Goal: Transaction & Acquisition: Download file/media

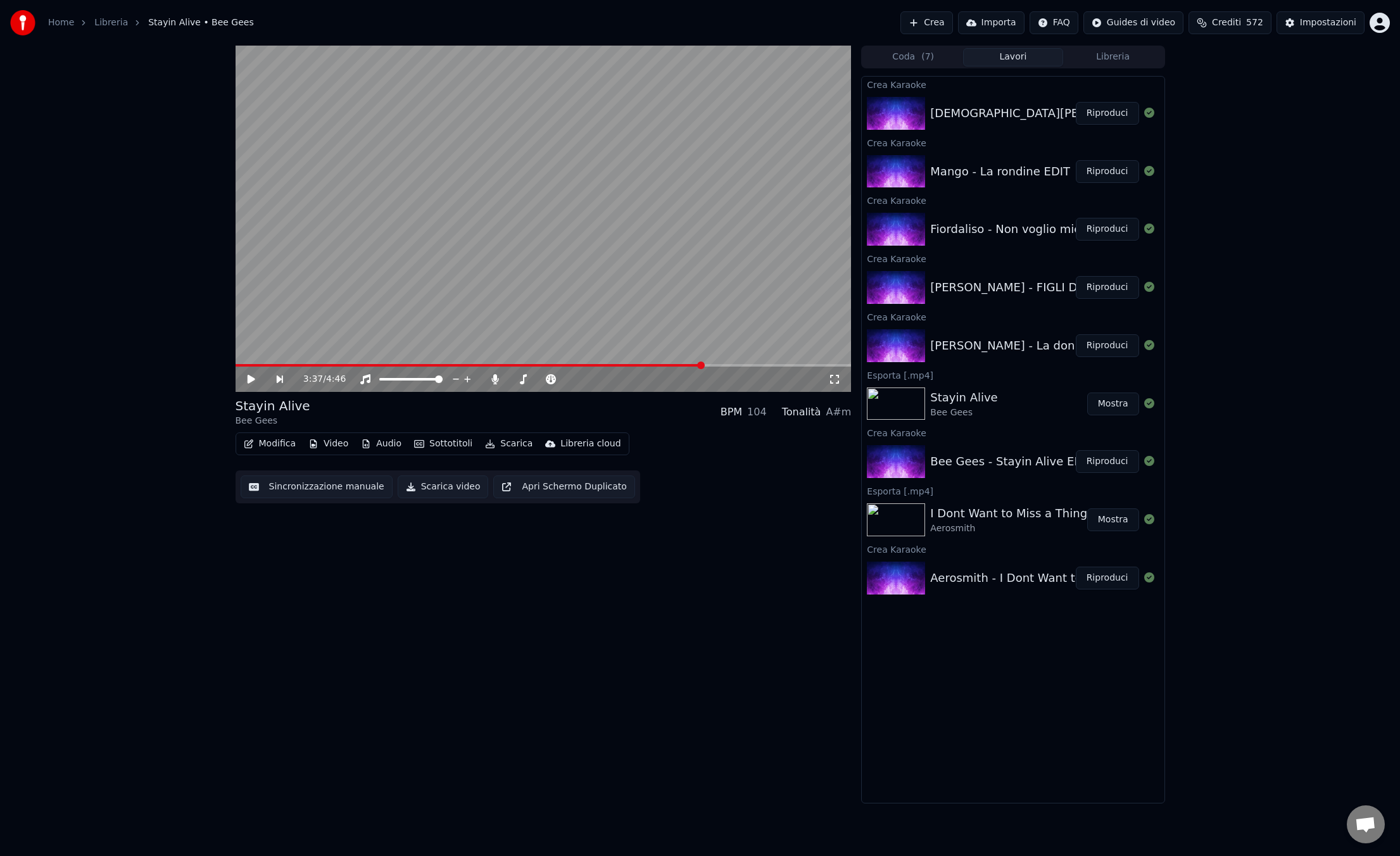
click at [1103, 346] on button "Riproduci" at bounding box center [1107, 345] width 63 height 23
click at [298, 365] on span at bounding box center [543, 365] width 616 height 2
click at [527, 365] on span at bounding box center [543, 365] width 616 height 2
click at [250, 378] on icon at bounding box center [260, 379] width 29 height 10
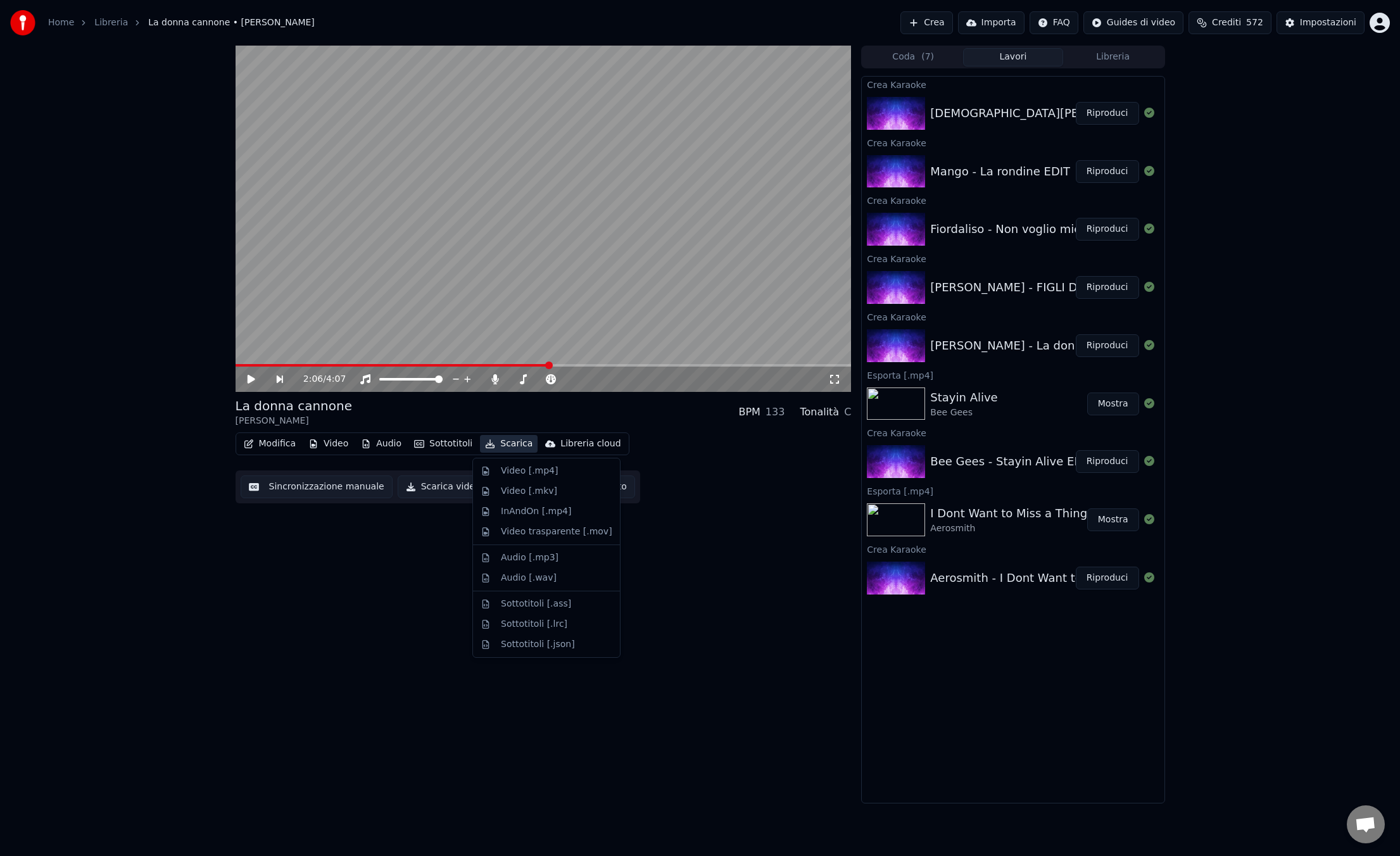
click at [512, 445] on button "Scarica" at bounding box center [508, 444] width 58 height 18
click at [509, 468] on div "Video [.mp4]" at bounding box center [529, 471] width 57 height 13
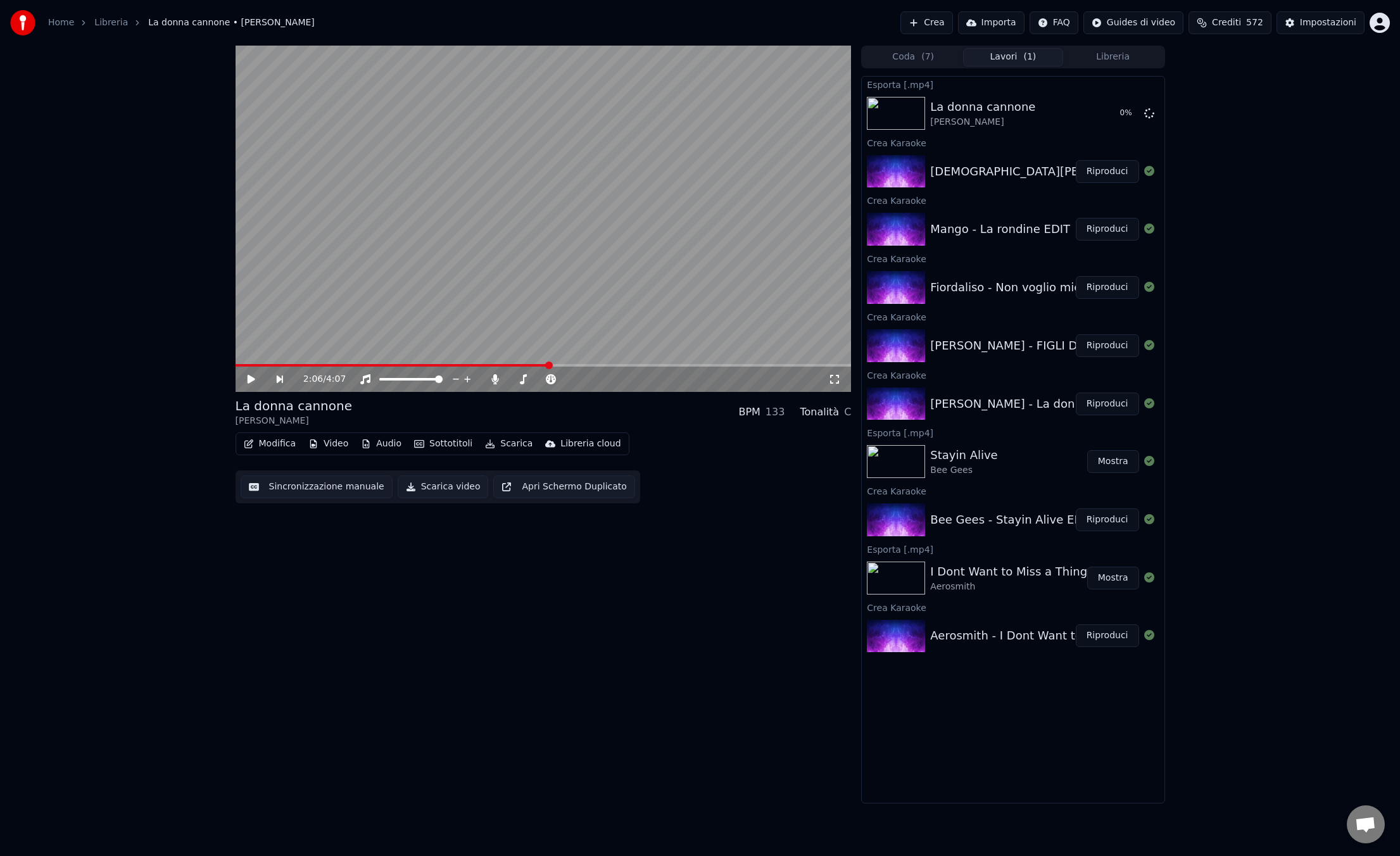
click at [1093, 344] on button "Riproduci" at bounding box center [1107, 345] width 63 height 23
click at [712, 365] on span at bounding box center [543, 365] width 616 height 2
click at [252, 382] on icon at bounding box center [250, 379] width 7 height 7
click at [252, 382] on icon at bounding box center [260, 379] width 29 height 10
click at [252, 380] on icon at bounding box center [250, 379] width 7 height 7
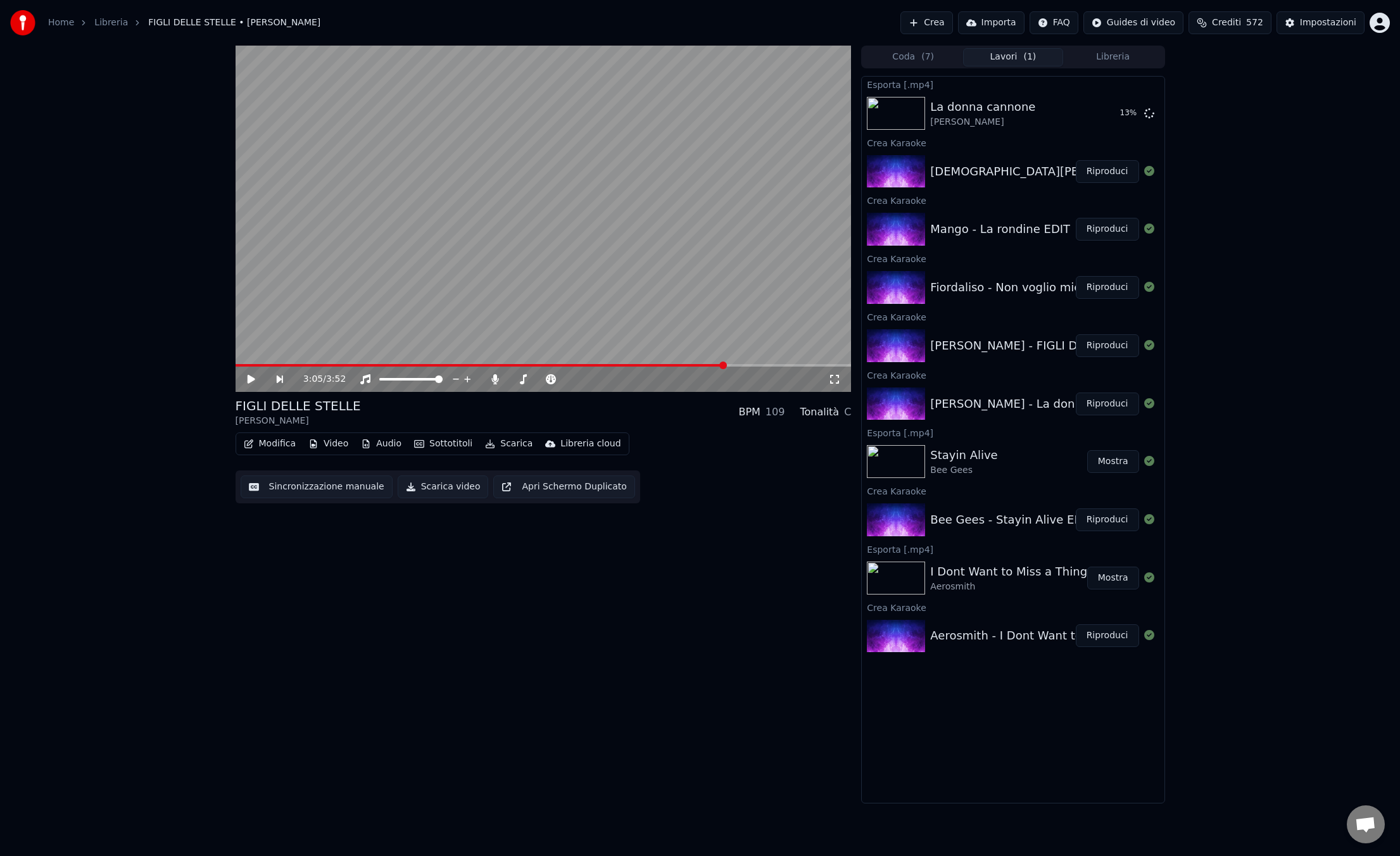
click at [515, 447] on button "Scarica" at bounding box center [508, 444] width 58 height 18
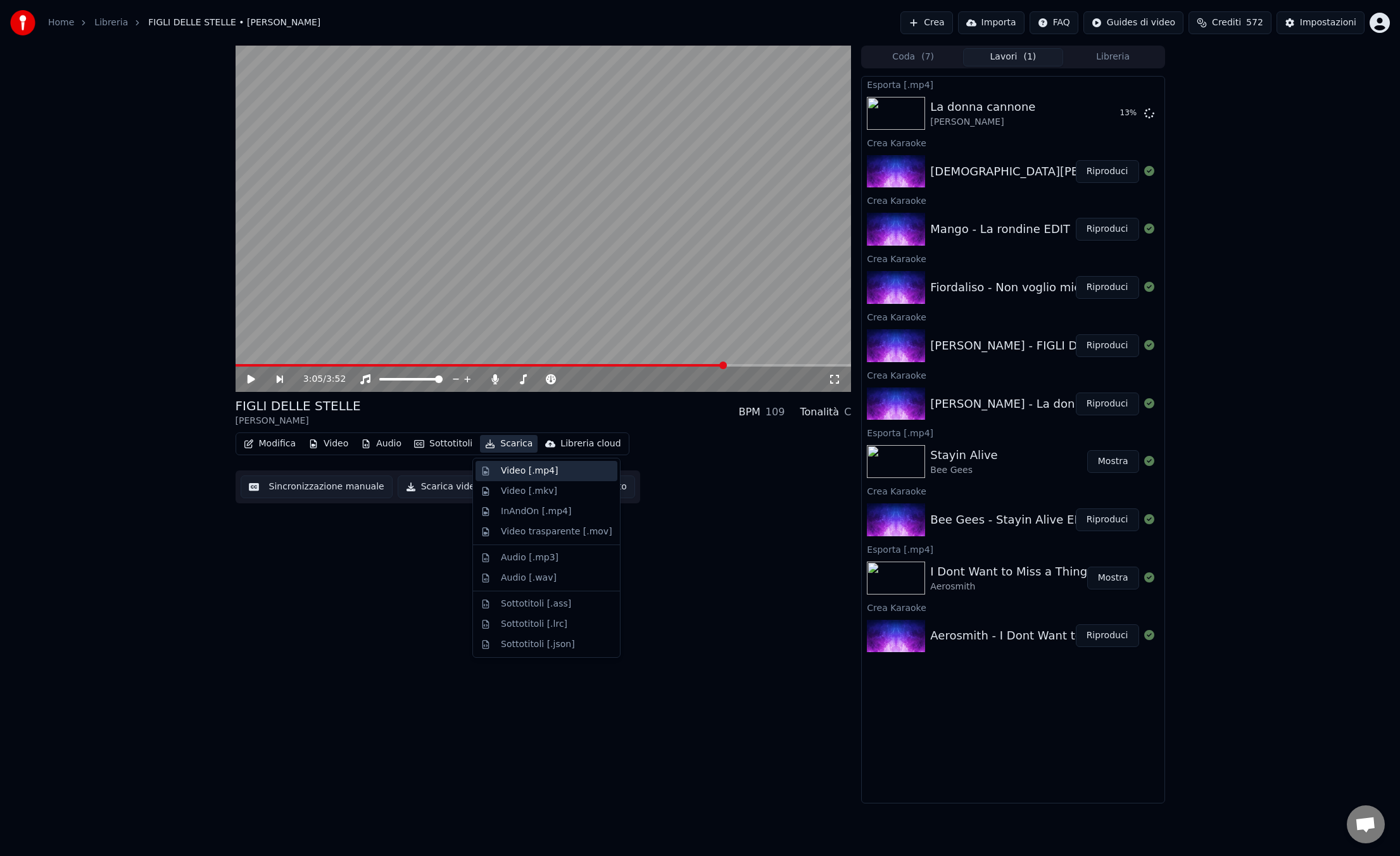
click at [516, 474] on div "Video [.mp4]" at bounding box center [529, 471] width 57 height 13
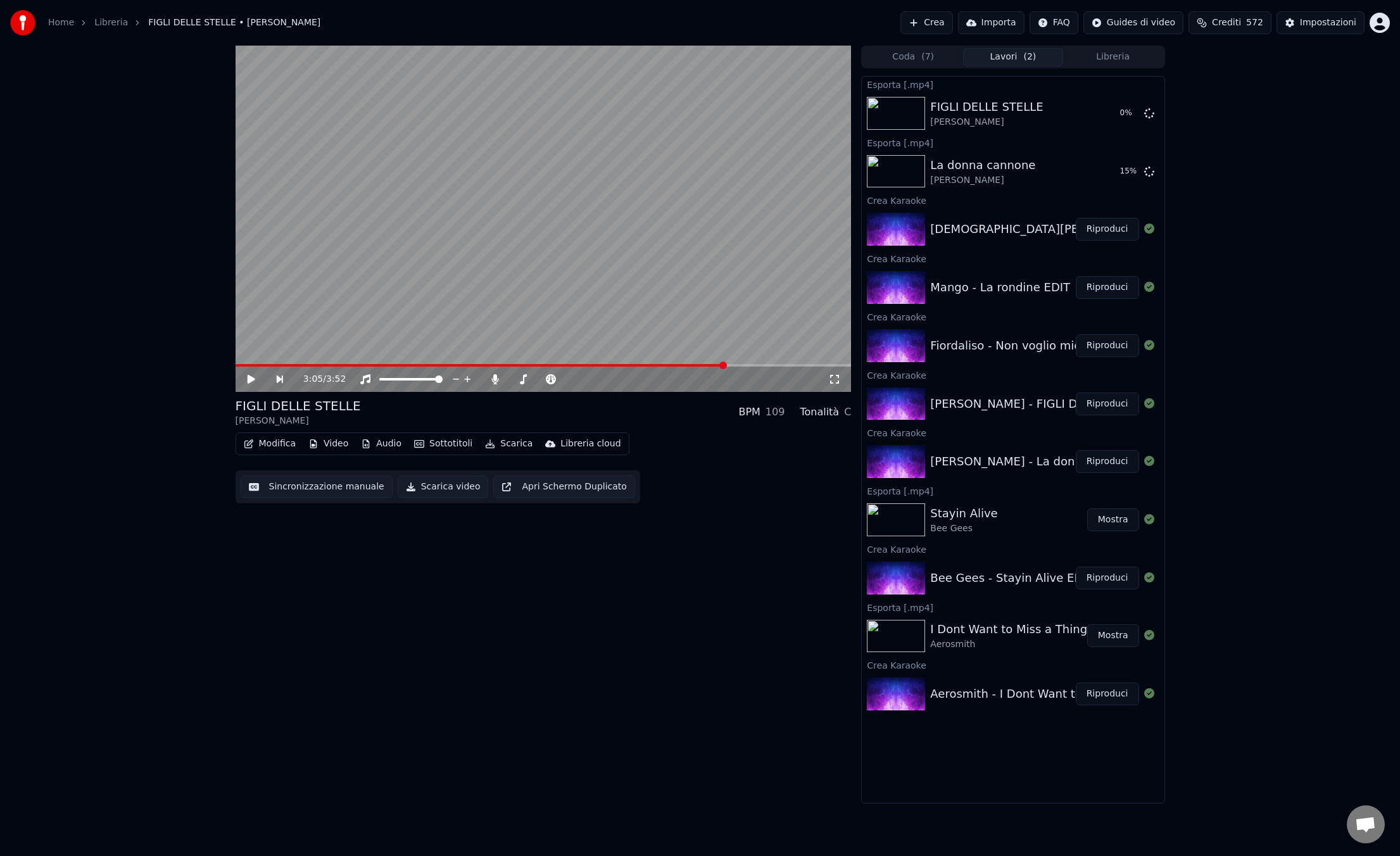
click at [1109, 346] on button "Riproduci" at bounding box center [1107, 345] width 63 height 23
click at [370, 365] on span at bounding box center [543, 365] width 616 height 2
click at [254, 379] on icon at bounding box center [260, 379] width 29 height 10
click at [253, 379] on icon at bounding box center [251, 379] width 7 height 9
click at [253, 379] on icon at bounding box center [250, 379] width 7 height 7
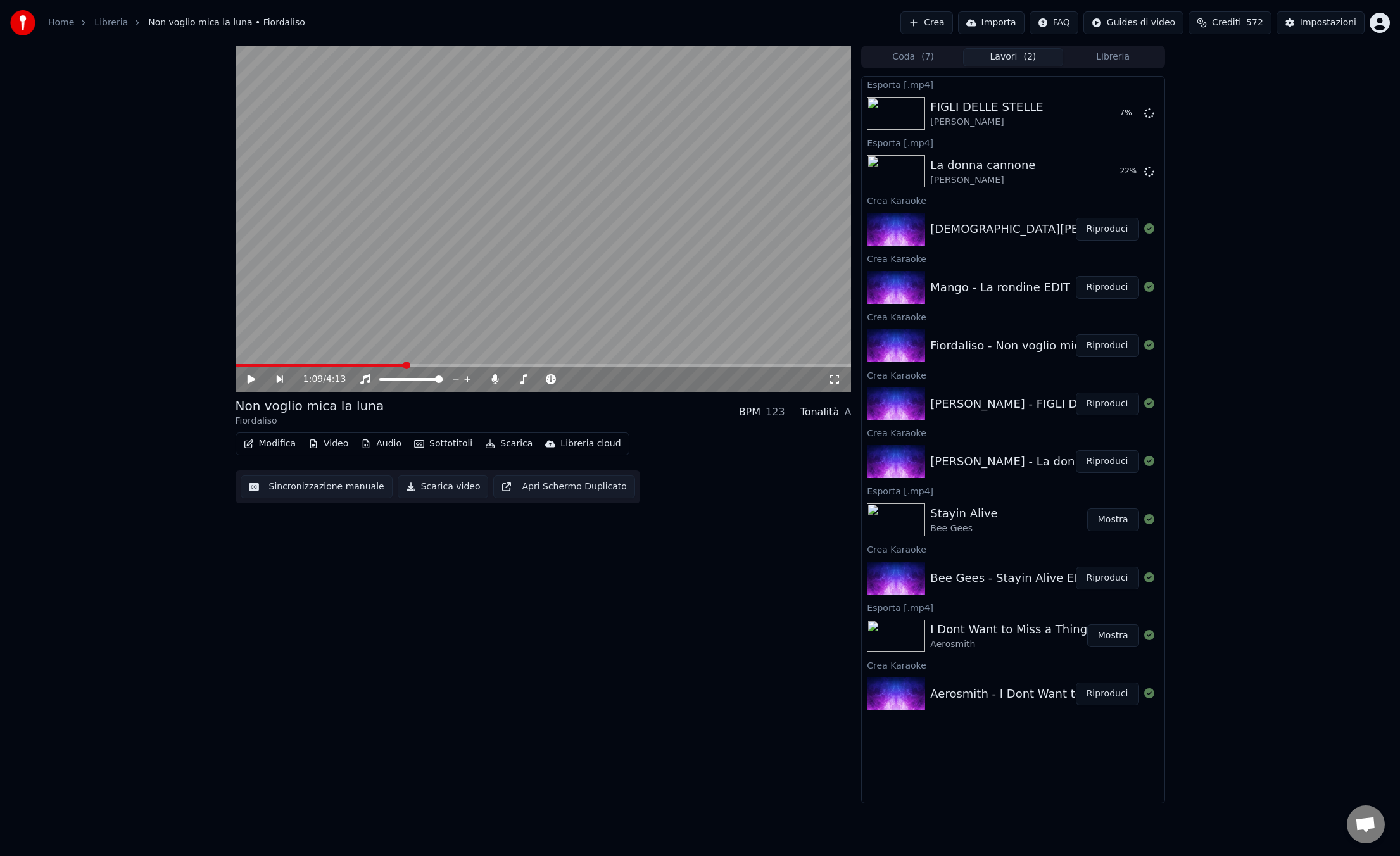
click at [506, 446] on button "Scarica" at bounding box center [508, 444] width 58 height 18
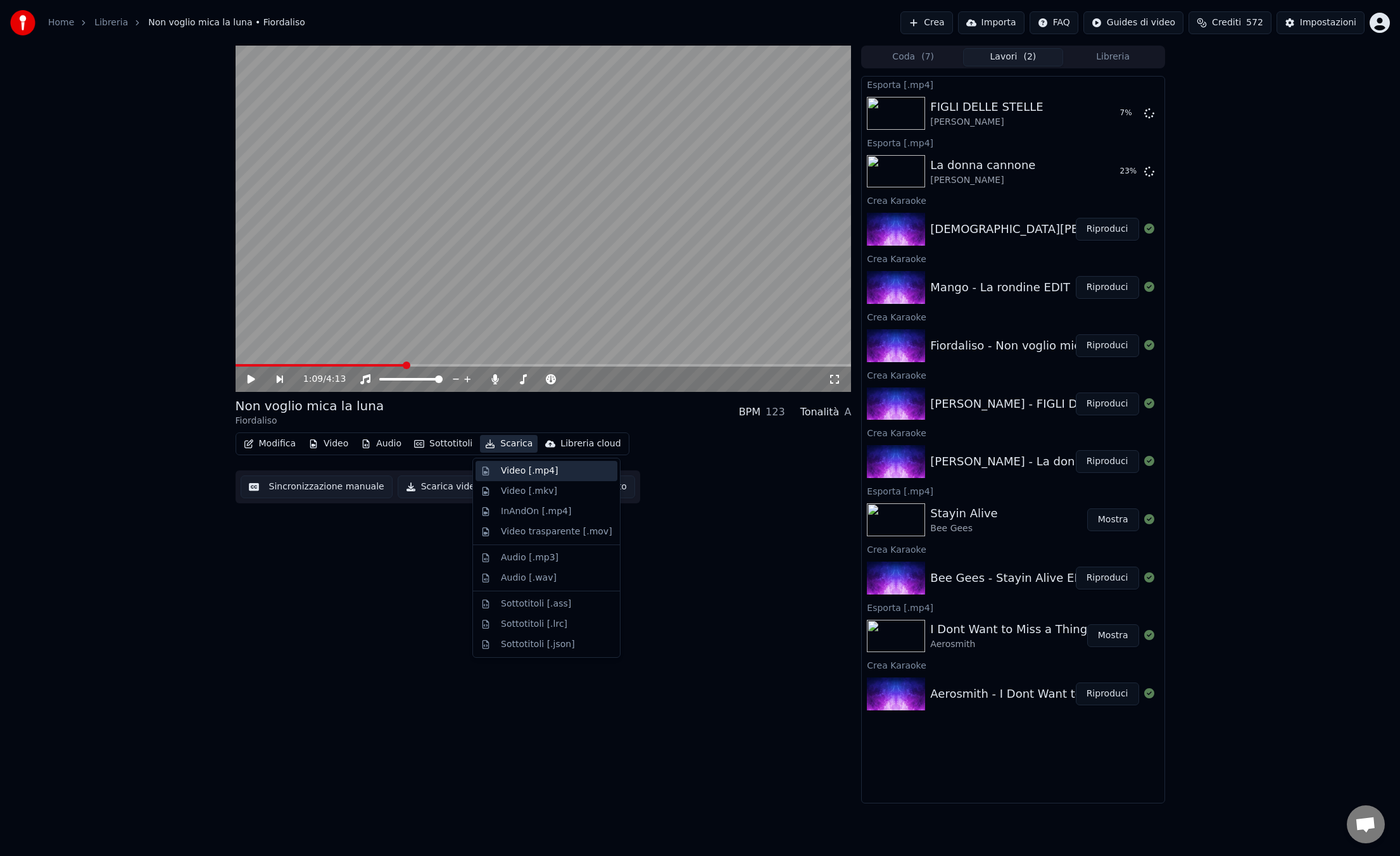
click at [515, 472] on div "Video [.mp4]" at bounding box center [529, 471] width 57 height 13
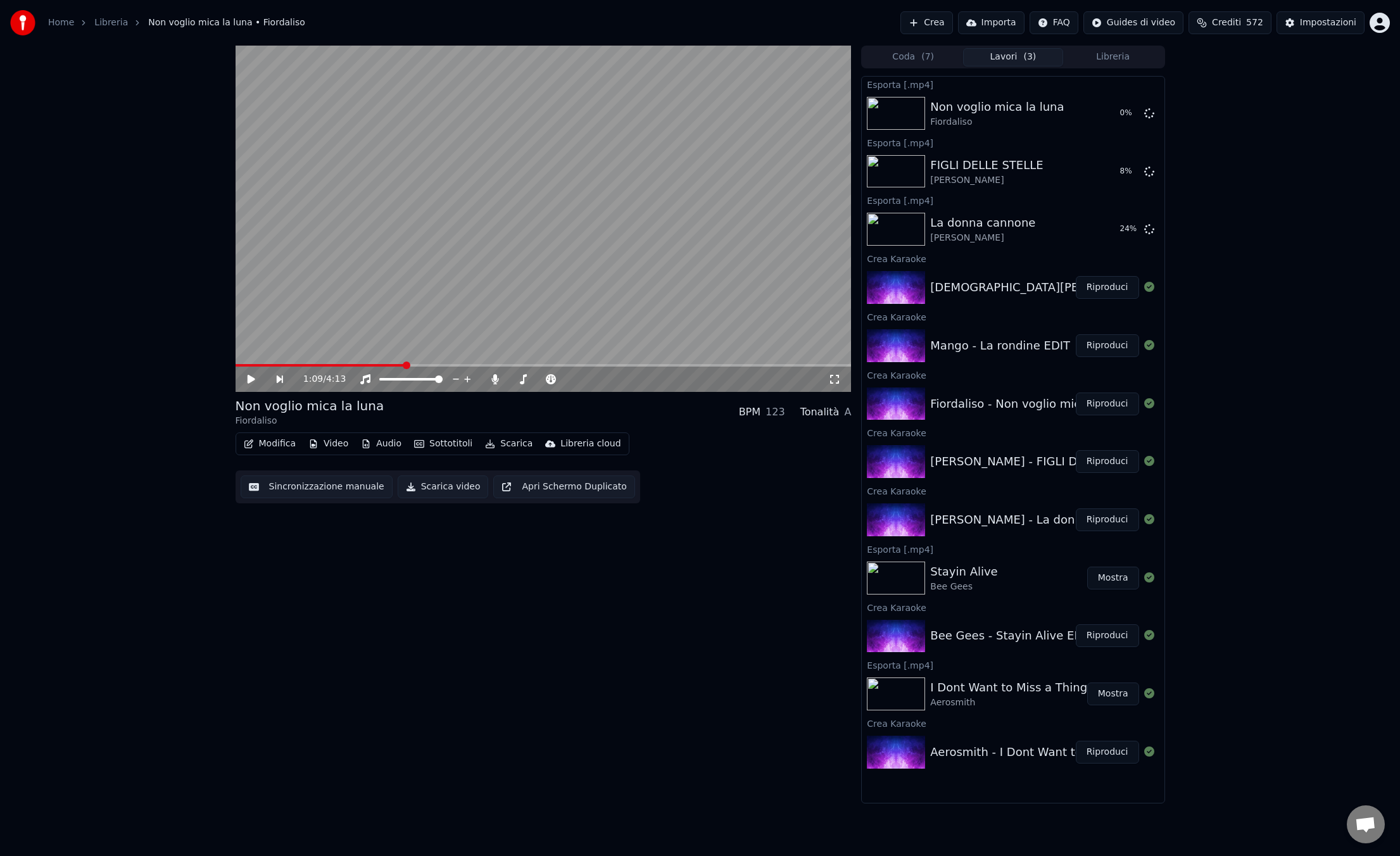
click at [1099, 349] on button "Riproduci" at bounding box center [1107, 345] width 63 height 23
click at [252, 379] on icon at bounding box center [250, 379] width 7 height 7
click at [508, 444] on button "Scarica" at bounding box center [508, 444] width 58 height 18
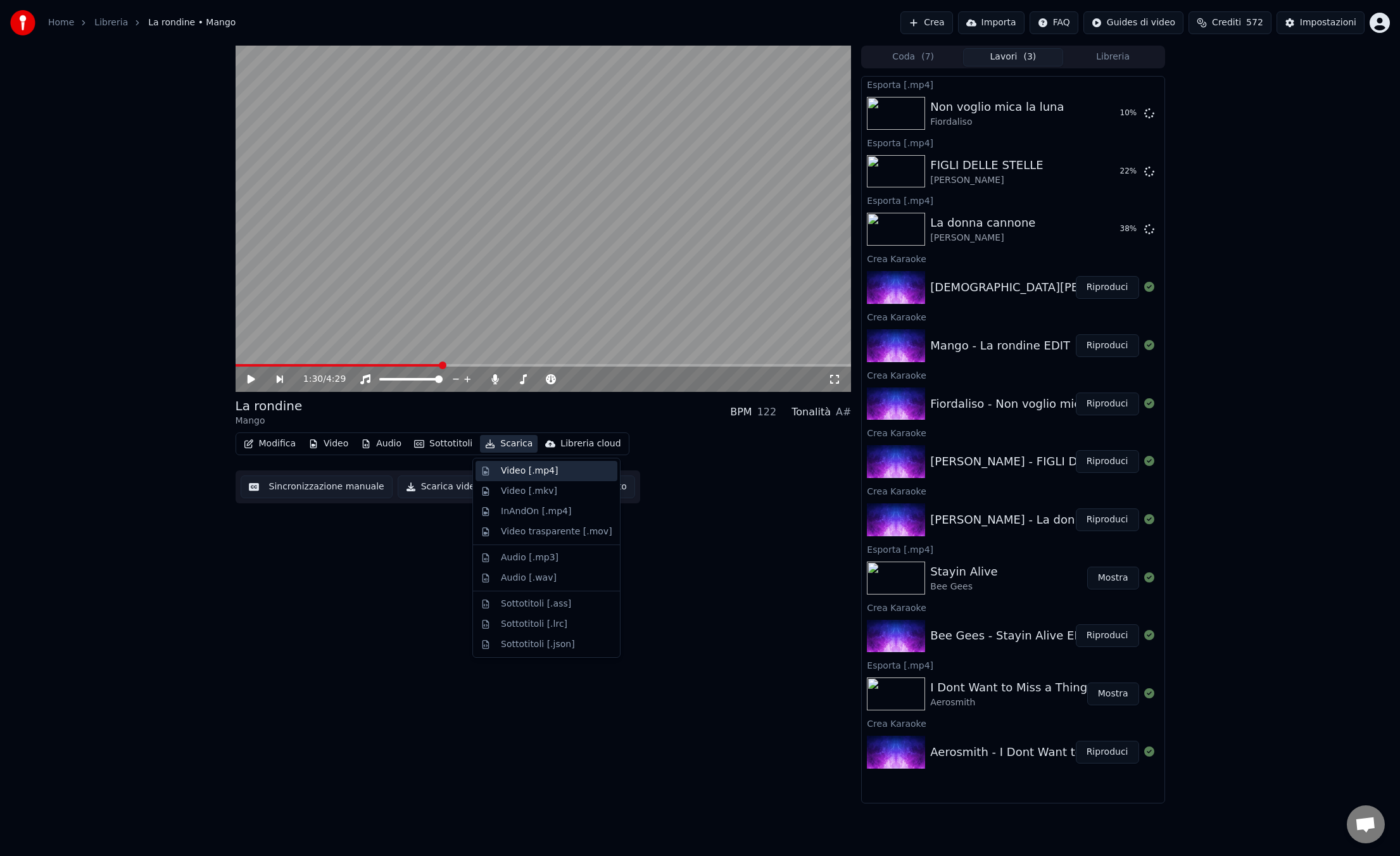
click at [513, 470] on div "Video [.mp4]" at bounding box center [529, 471] width 57 height 13
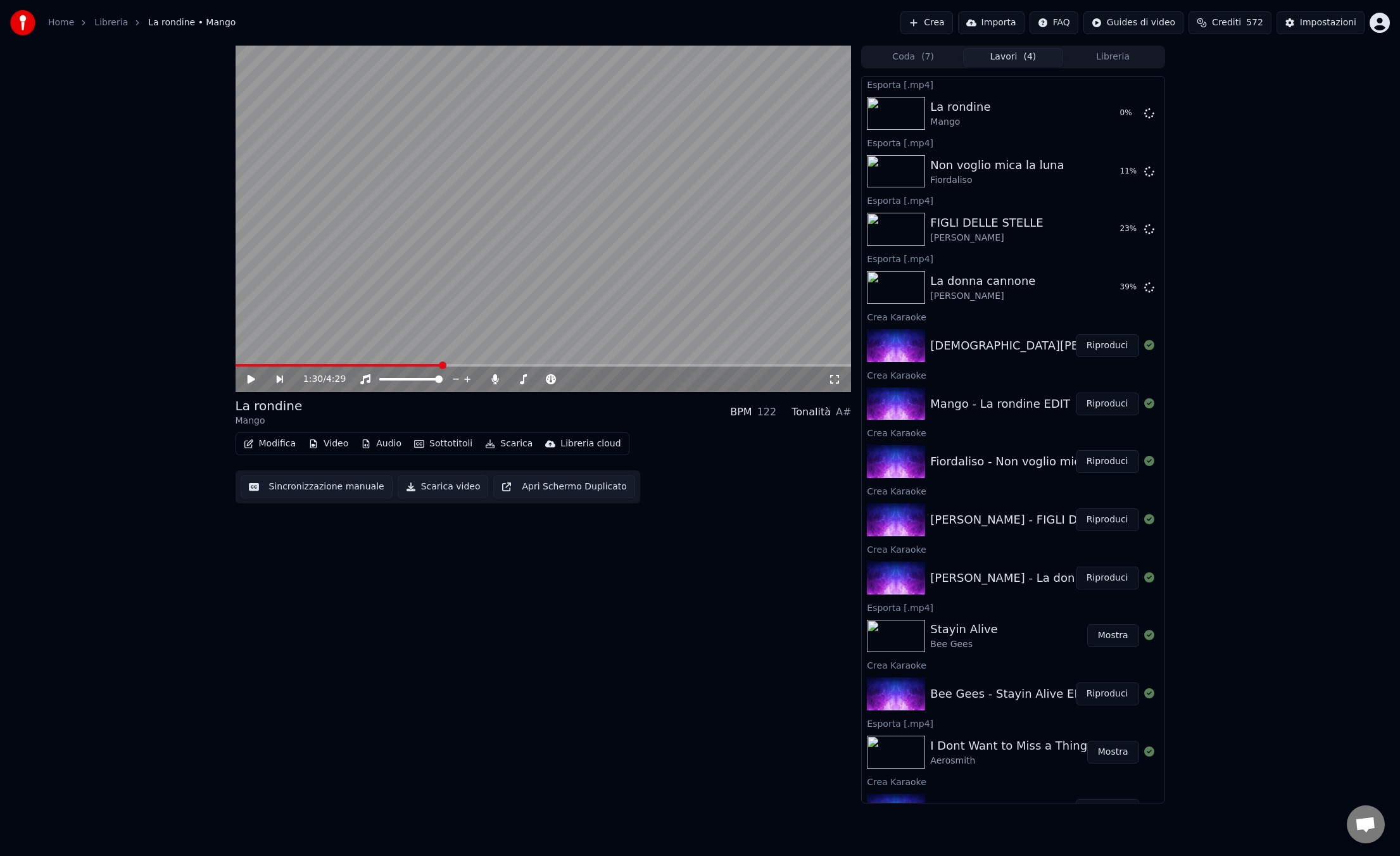
click at [1105, 345] on button "Riproduci" at bounding box center [1107, 345] width 63 height 23
click at [252, 377] on icon at bounding box center [251, 379] width 7 height 7
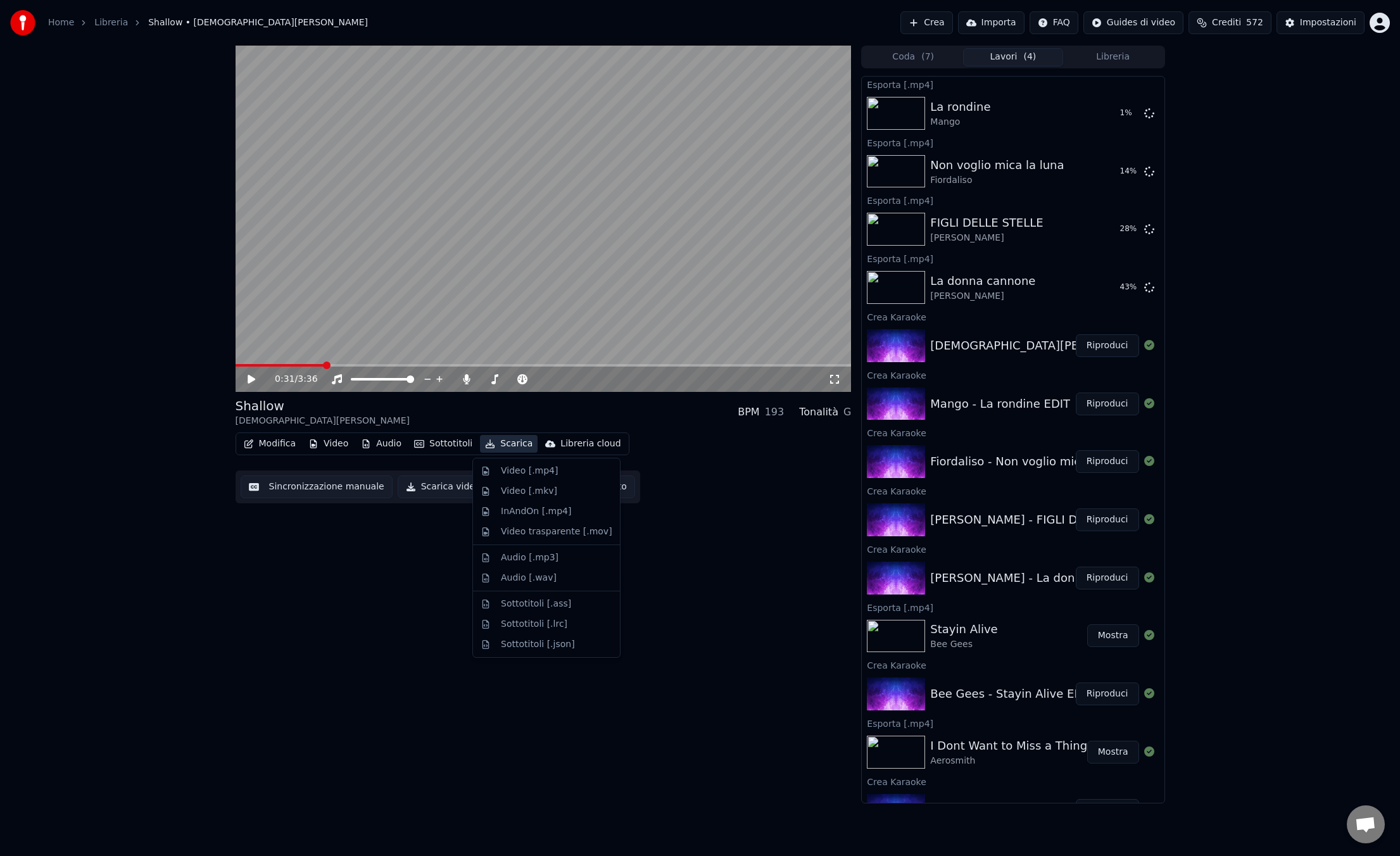
click at [509, 448] on button "Scarica" at bounding box center [508, 444] width 58 height 18
click at [511, 467] on div "Video [.mp4]" at bounding box center [529, 471] width 57 height 13
